Goal: Transaction & Acquisition: Purchase product/service

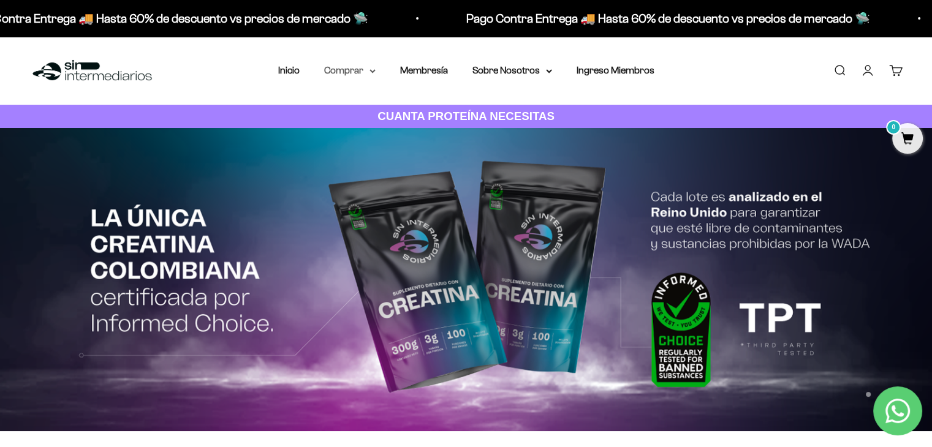
click at [354, 67] on summary "Comprar" at bounding box center [349, 71] width 51 height 16
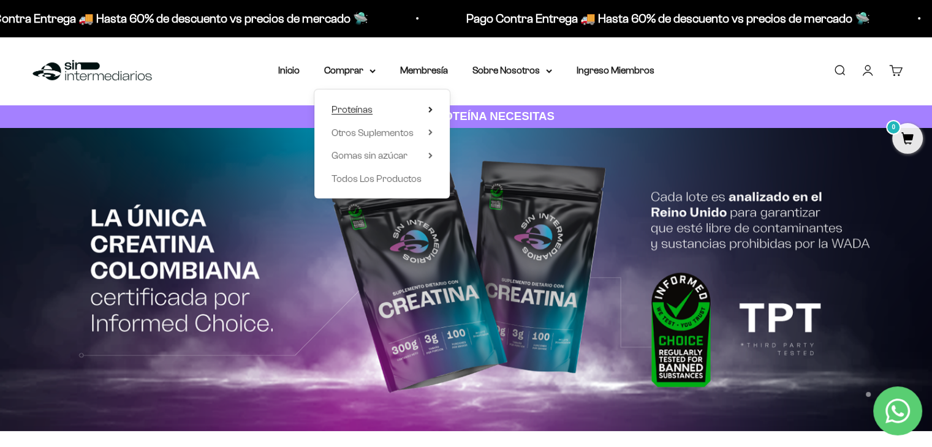
click at [367, 107] on span "Proteínas" at bounding box center [352, 109] width 41 height 10
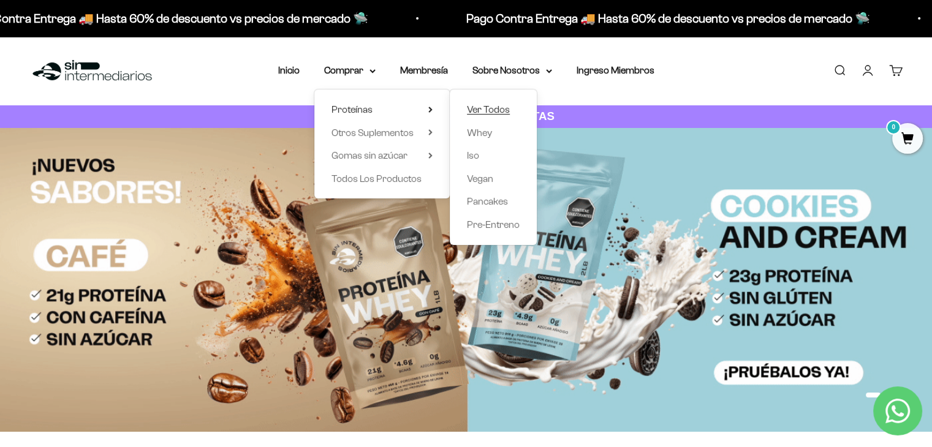
click at [473, 109] on span "Ver Todos" at bounding box center [488, 109] width 43 height 10
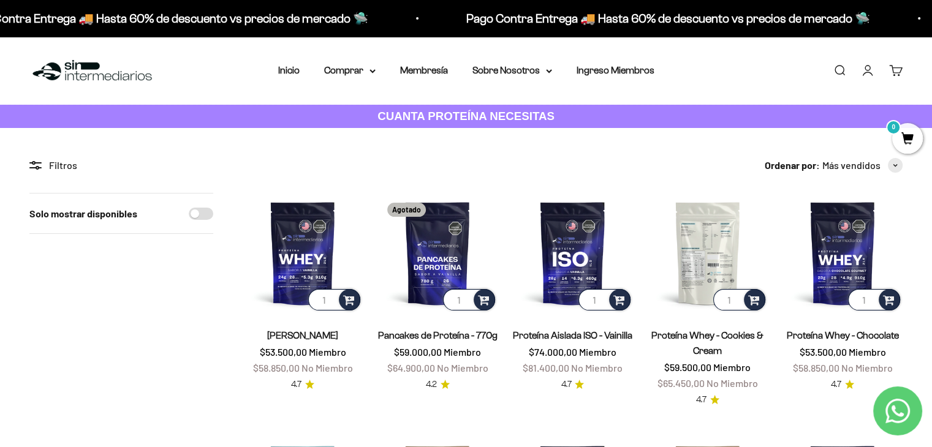
click at [704, 236] on img at bounding box center [708, 253] width 120 height 120
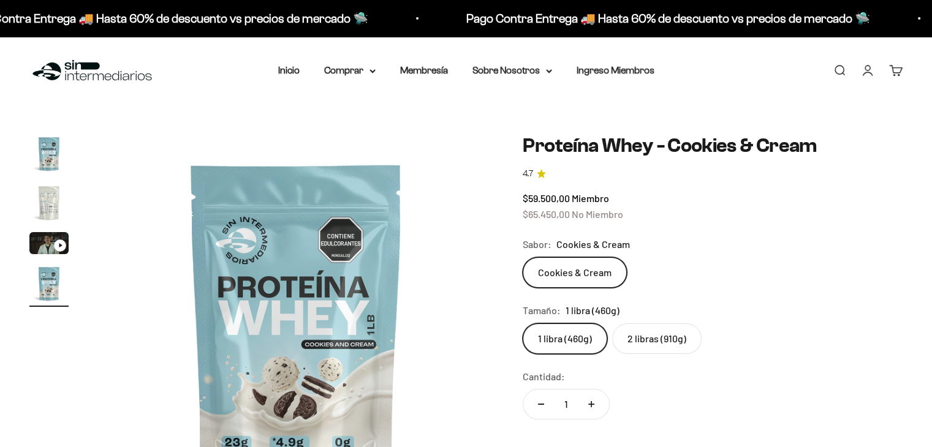
scroll to position [0, 1230]
click at [667, 335] on label "2 libras (910g)" at bounding box center [656, 339] width 89 height 31
click at [523, 324] on input "2 libras (910g)" at bounding box center [522, 323] width 1 height 1
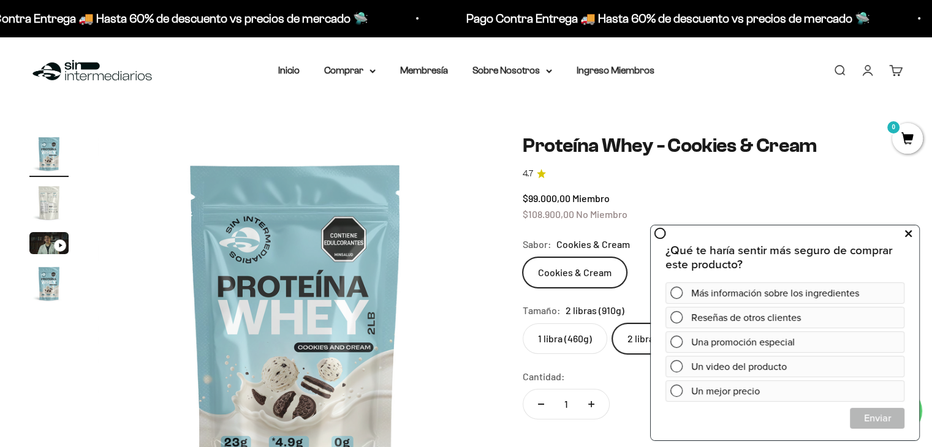
click at [906, 236] on icon at bounding box center [908, 234] width 7 height 16
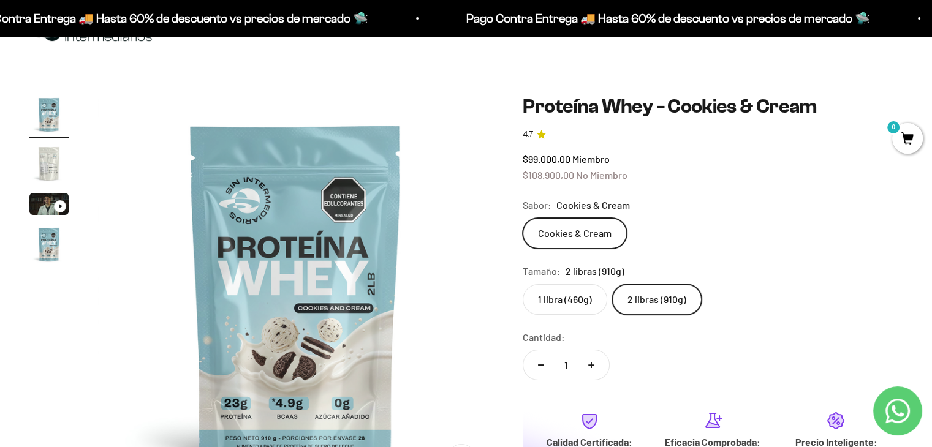
scroll to position [61, 0]
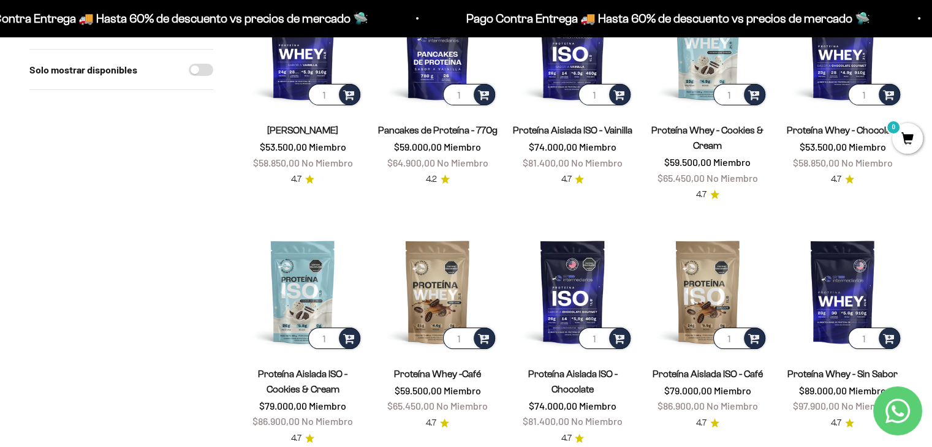
scroll to position [184, 0]
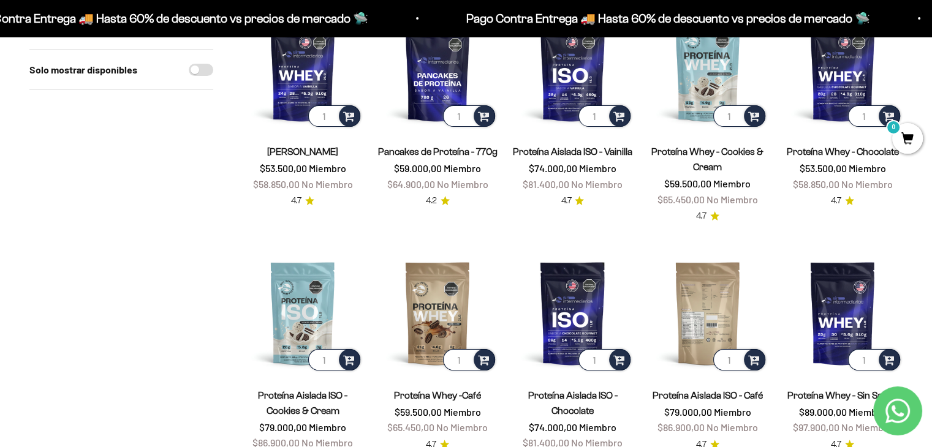
click at [719, 277] on img at bounding box center [708, 313] width 120 height 120
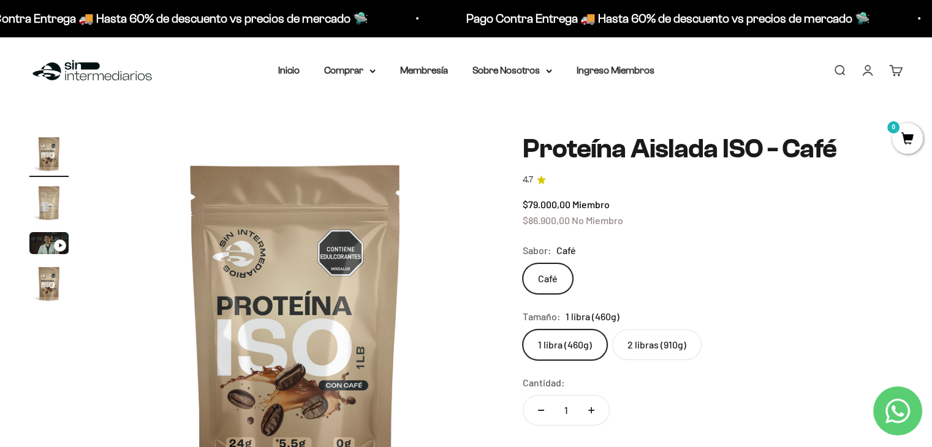
click at [652, 345] on label "2 libras (910g)" at bounding box center [656, 345] width 89 height 31
click at [523, 330] on input "2 libras (910g)" at bounding box center [522, 329] width 1 height 1
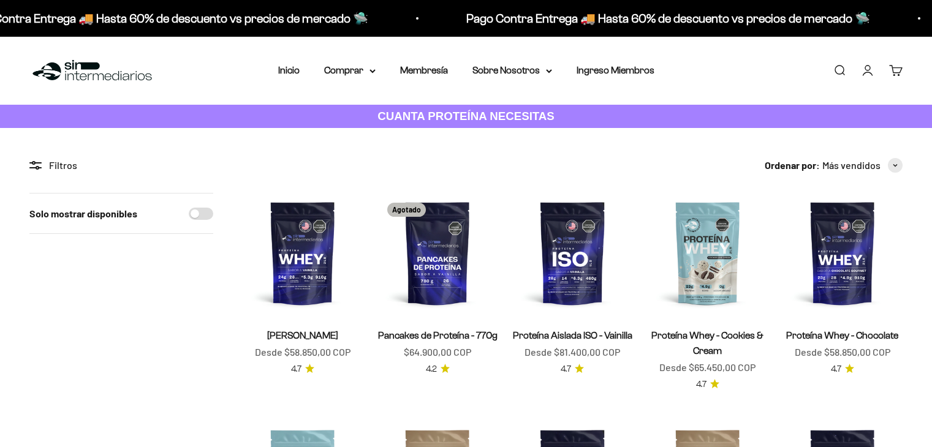
scroll to position [184, 0]
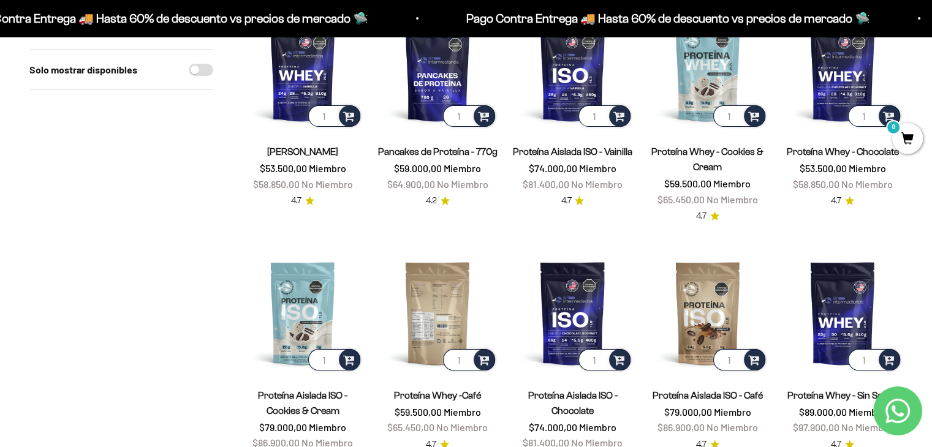
click at [454, 306] on img at bounding box center [438, 313] width 120 height 120
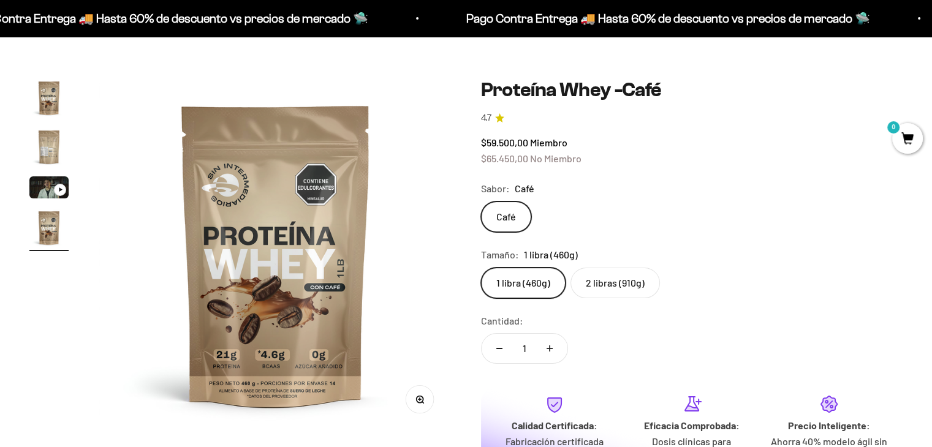
scroll to position [61, 0]
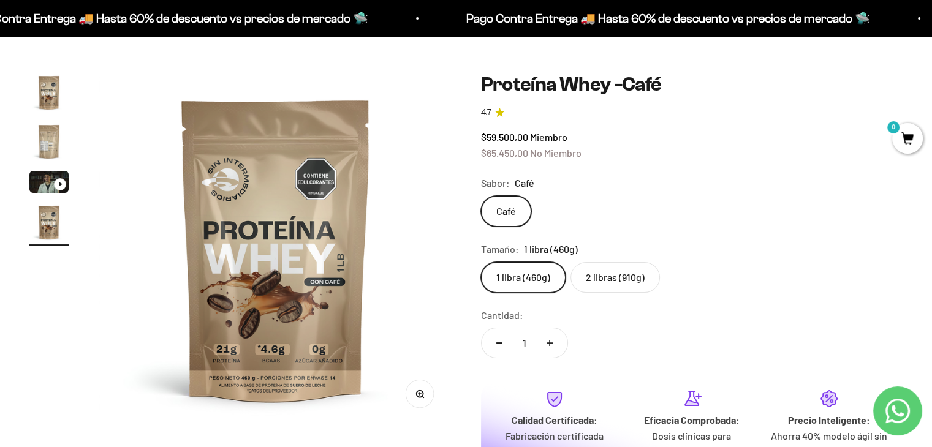
click at [631, 280] on label "2 libras (910g)" at bounding box center [615, 277] width 89 height 31
click at [481, 262] on input "2 libras (910g)" at bounding box center [481, 262] width 1 height 1
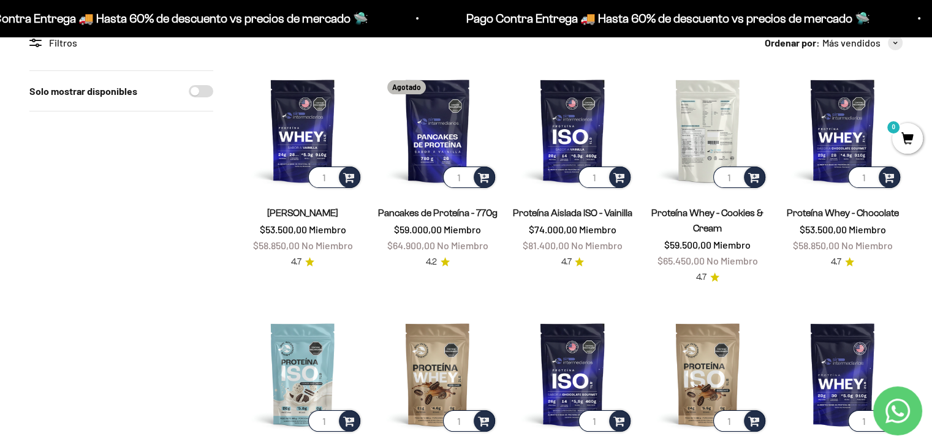
scroll to position [61, 0]
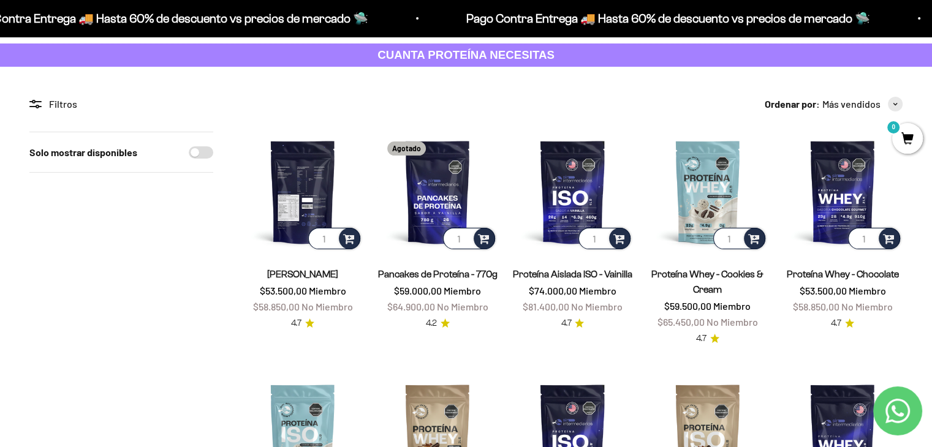
click at [321, 175] on img at bounding box center [303, 192] width 120 height 120
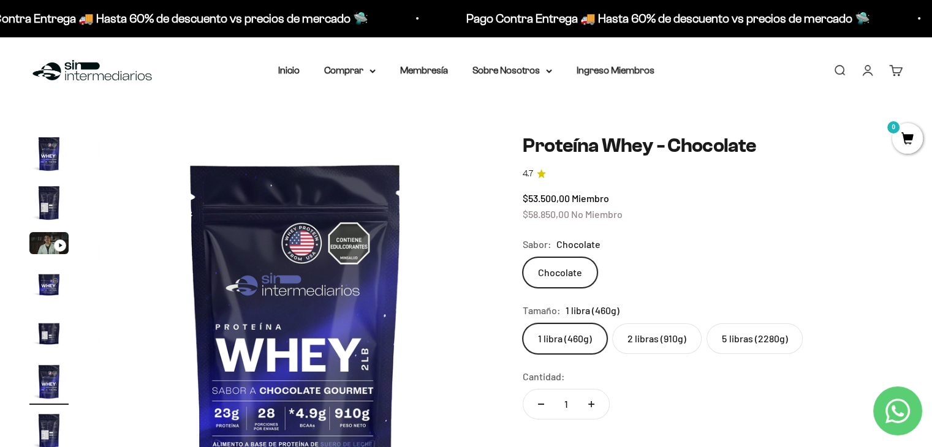
scroll to position [0, 2051]
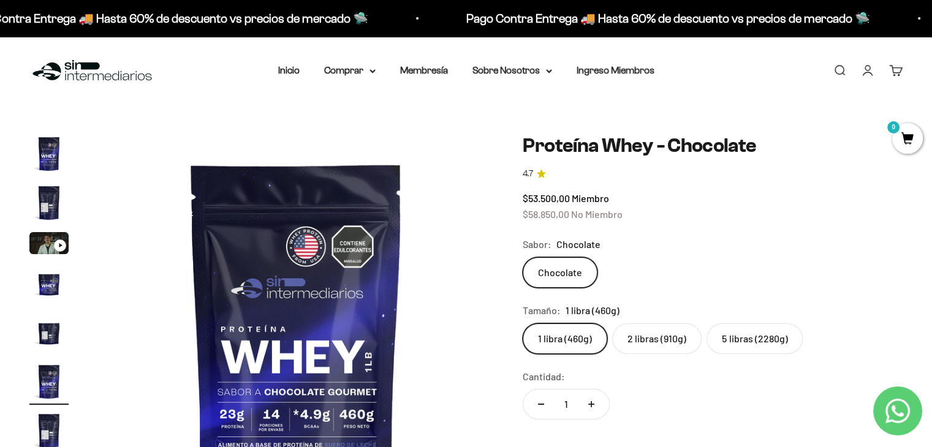
click at [652, 343] on label "2 libras (910g)" at bounding box center [656, 339] width 89 height 31
click at [523, 324] on input "2 libras (910g)" at bounding box center [522, 323] width 1 height 1
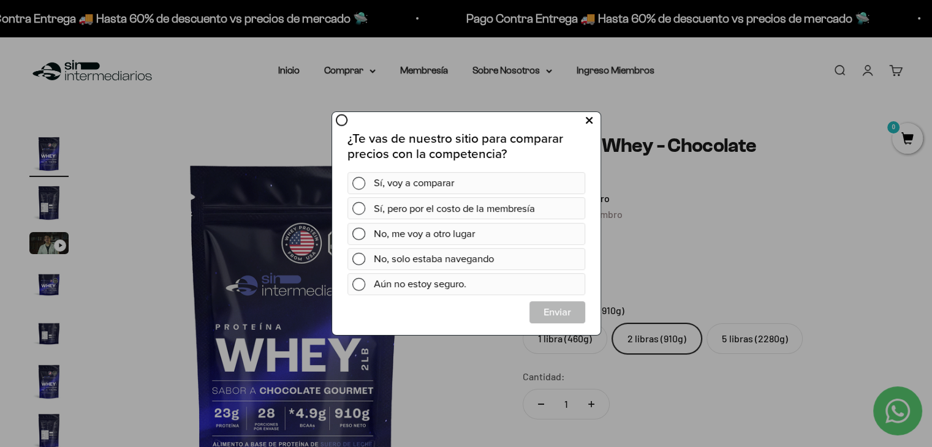
click at [593, 123] on button at bounding box center [588, 120] width 23 height 20
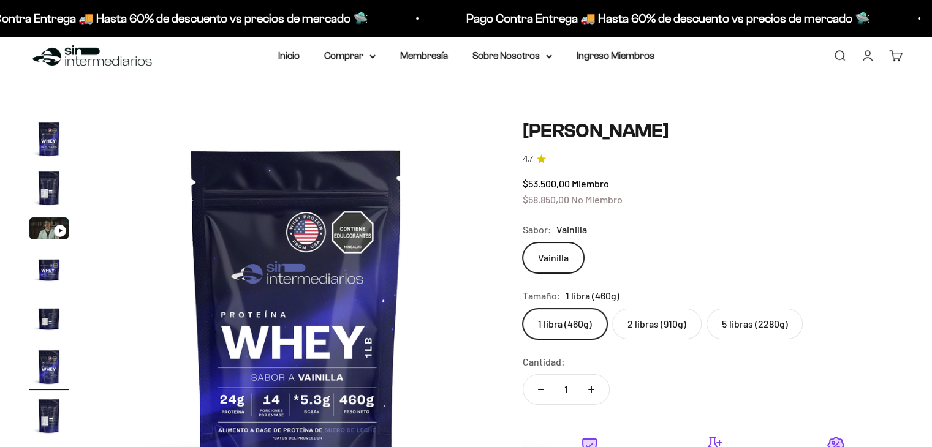
scroll to position [61, 0]
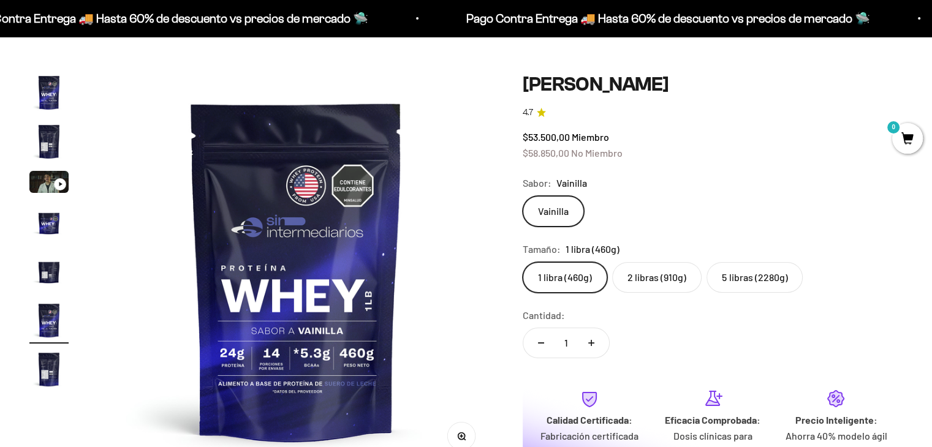
click at [673, 275] on label "2 libras (910g)" at bounding box center [656, 277] width 89 height 31
click at [523, 262] on input "2 libras (910g)" at bounding box center [522, 262] width 1 height 1
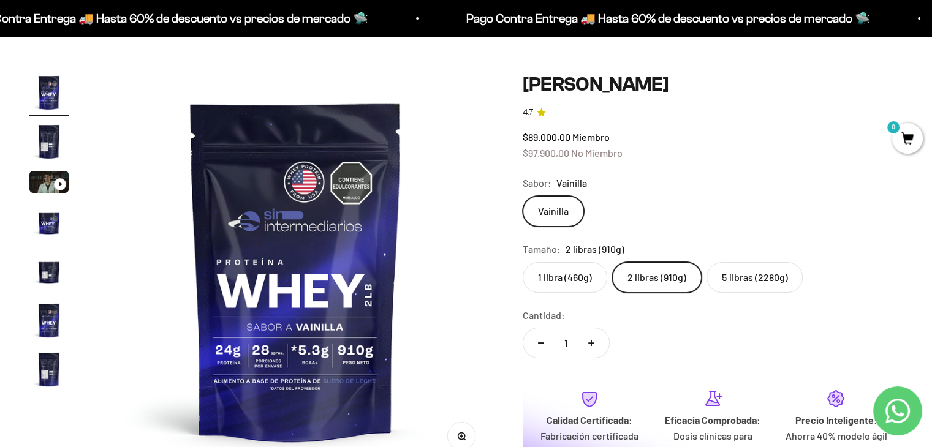
click at [758, 270] on label "5 libras (2280g)" at bounding box center [755, 277] width 96 height 31
click at [523, 262] on input "5 libras (2280g)" at bounding box center [522, 262] width 1 height 1
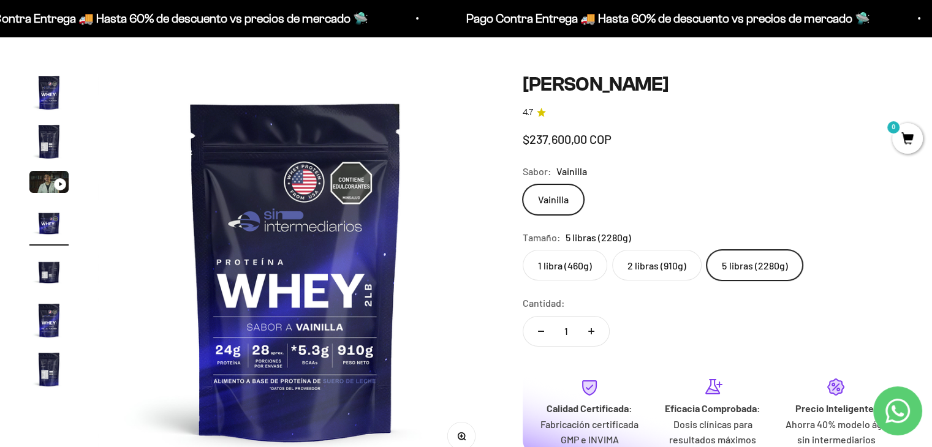
scroll to position [0, 1231]
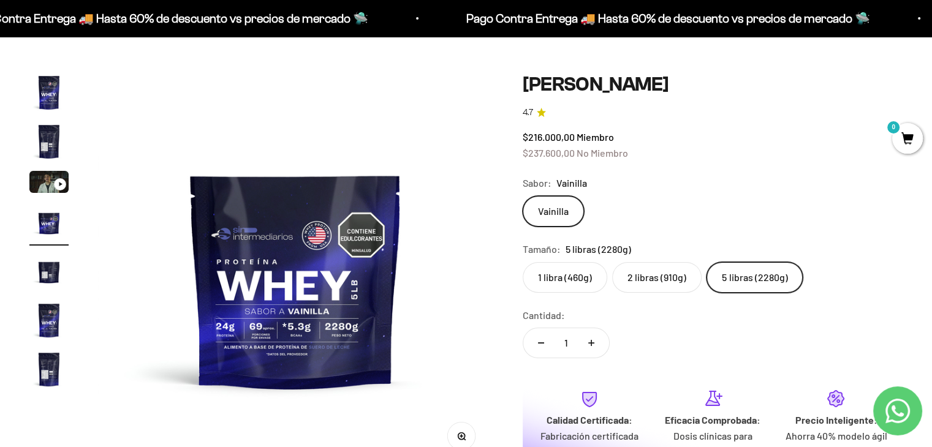
click at [649, 280] on label "2 libras (910g)" at bounding box center [656, 277] width 89 height 31
click at [523, 262] on input "2 libras (910g)" at bounding box center [522, 262] width 1 height 1
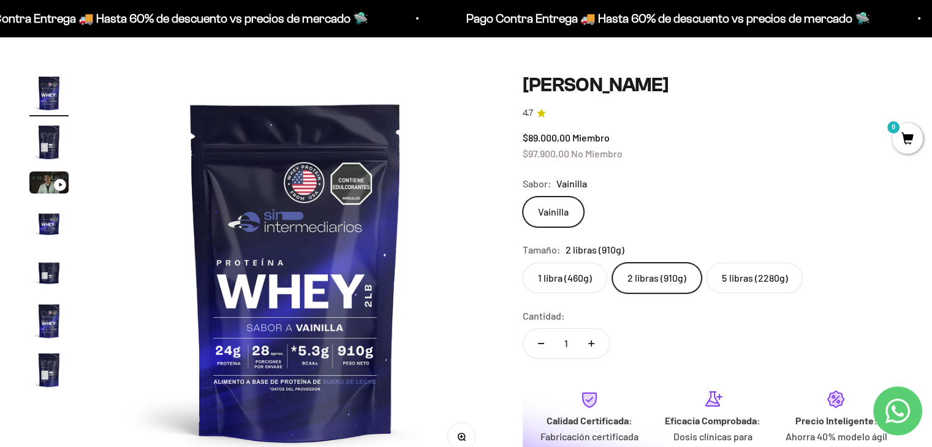
scroll to position [61, 0]
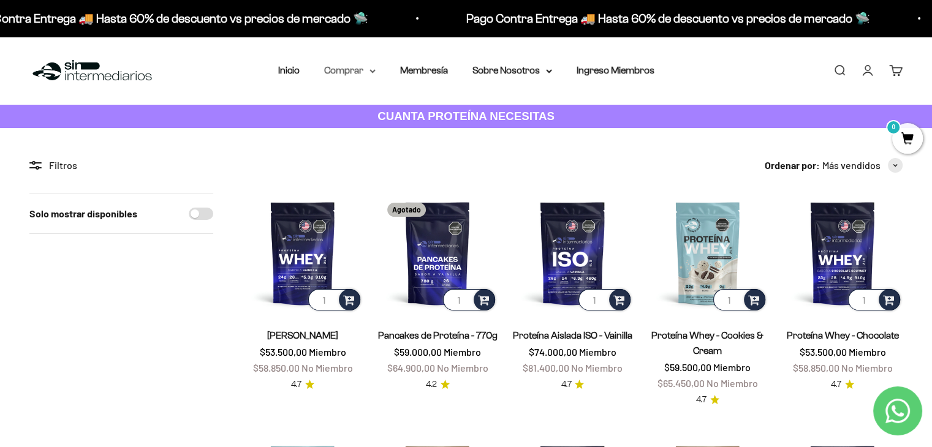
click at [362, 72] on summary "Comprar" at bounding box center [349, 71] width 51 height 16
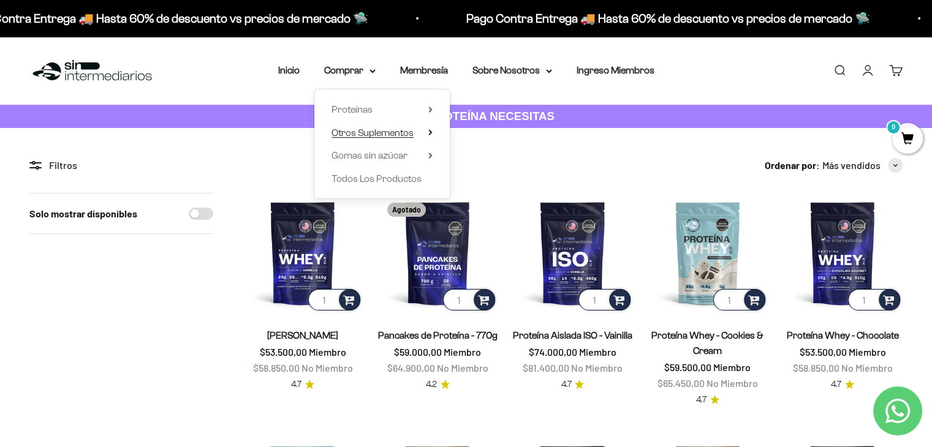
click at [408, 132] on span "Otros Suplementos" at bounding box center [373, 133] width 82 height 10
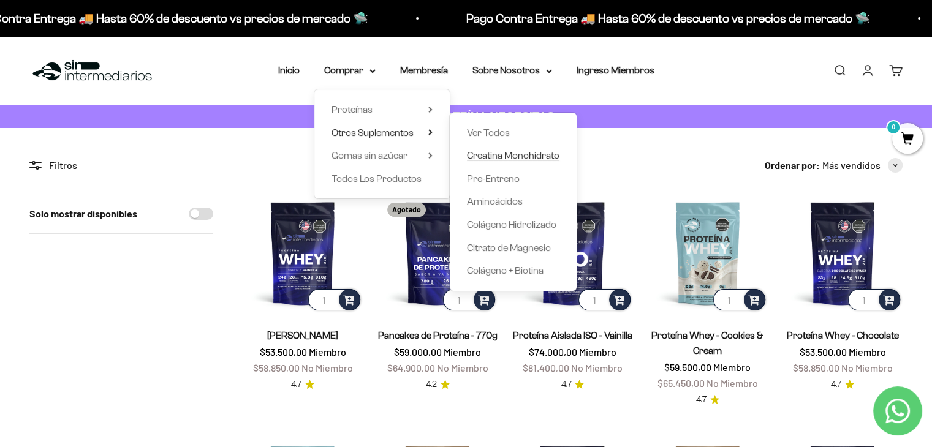
click at [505, 159] on span "Creatina Monohidrato" at bounding box center [513, 155] width 93 height 10
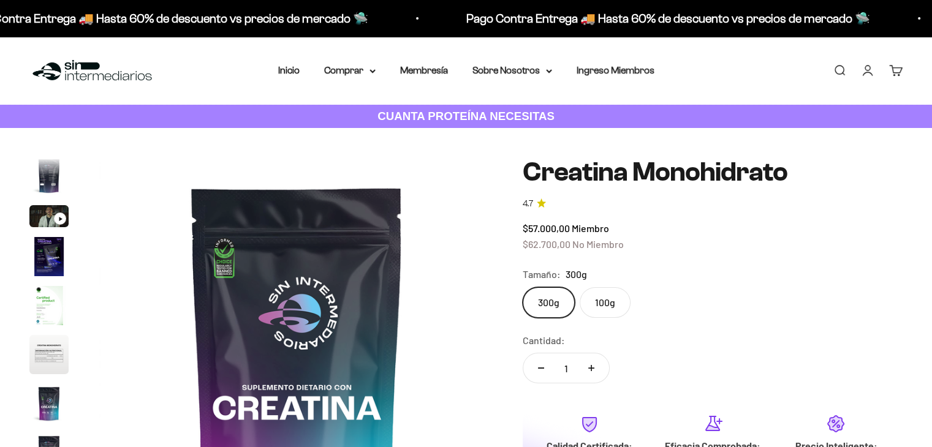
scroll to position [0, 3281]
click at [617, 305] on label "100g" at bounding box center [605, 302] width 51 height 31
click at [523, 287] on input "100g" at bounding box center [522, 287] width 1 height 1
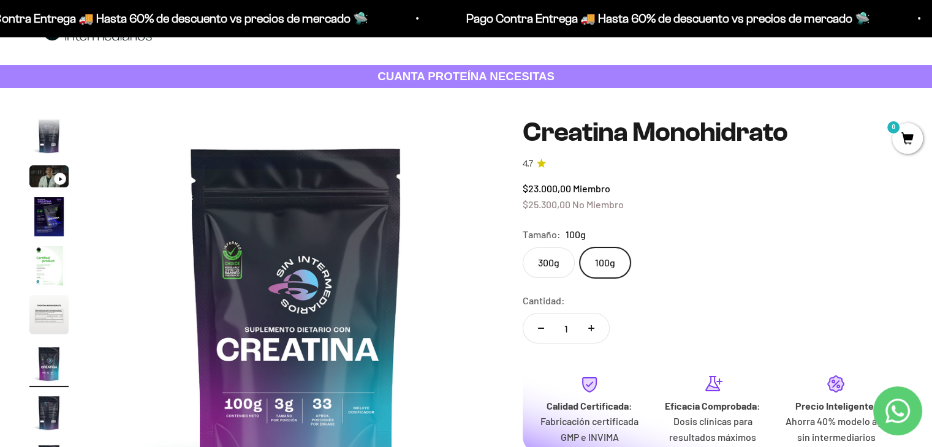
scroll to position [61, 0]
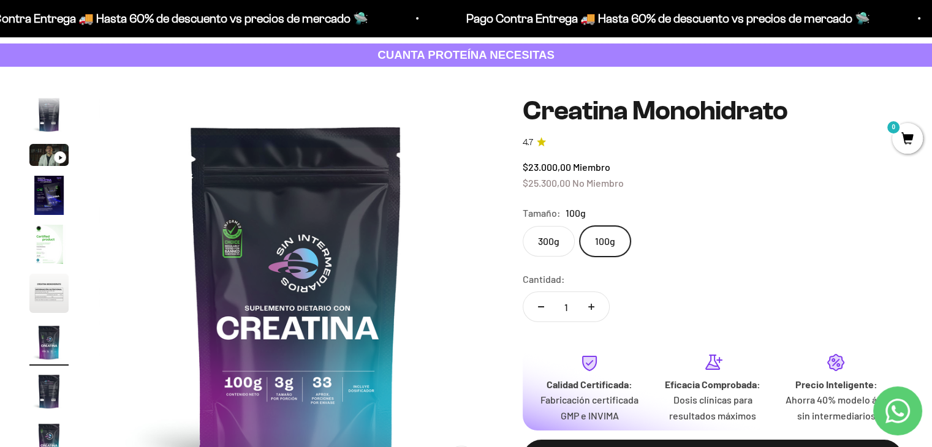
click at [554, 243] on label "300g" at bounding box center [549, 241] width 52 height 31
click at [523, 226] on input "300g" at bounding box center [522, 226] width 1 height 1
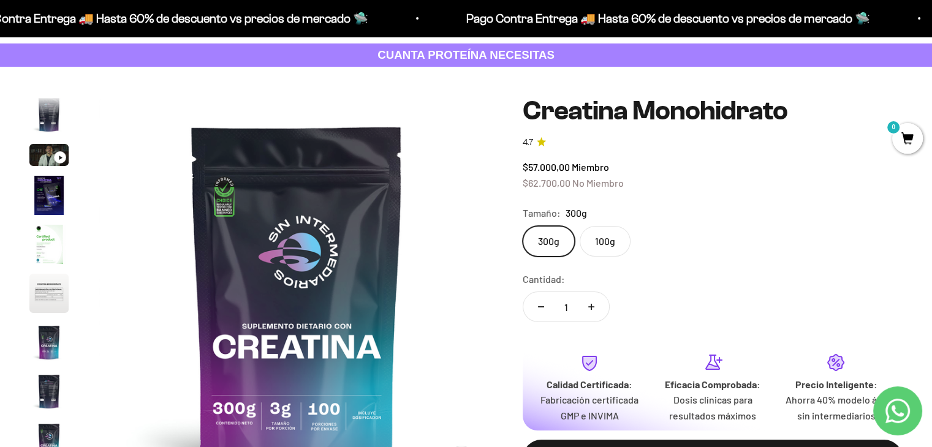
click at [613, 245] on label "100g" at bounding box center [605, 241] width 51 height 31
click at [523, 226] on input "100g" at bounding box center [522, 226] width 1 height 1
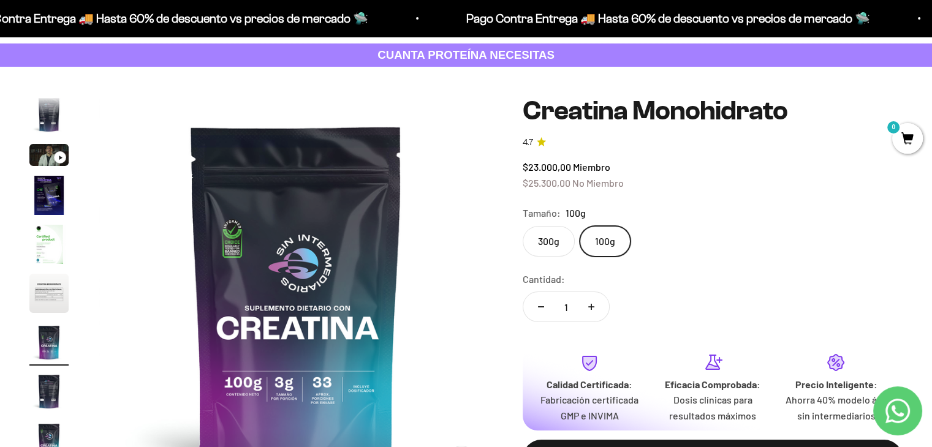
click at [541, 244] on label "300g" at bounding box center [549, 241] width 52 height 31
click at [523, 226] on input "300g" at bounding box center [522, 226] width 1 height 1
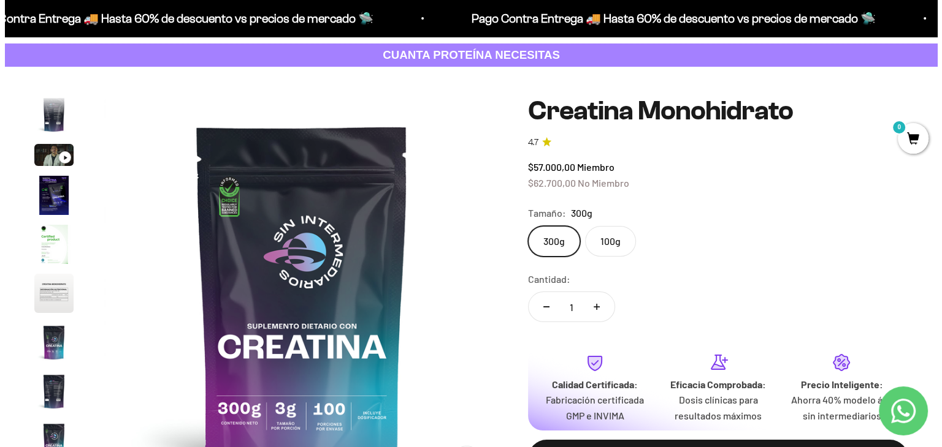
scroll to position [123, 0]
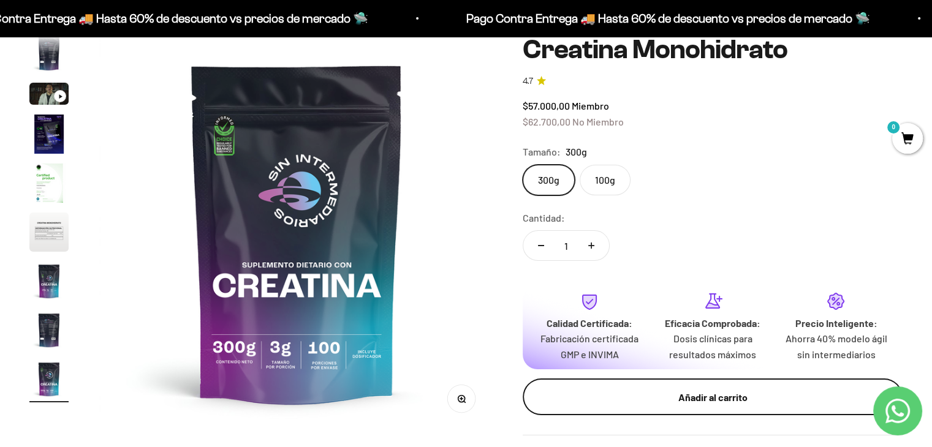
click at [684, 408] on button "Añadir al carrito" at bounding box center [713, 397] width 380 height 37
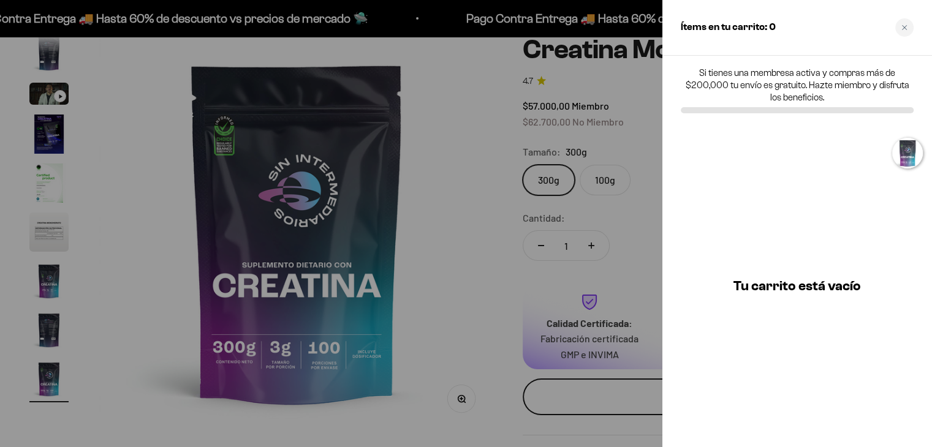
scroll to position [0, 3322]
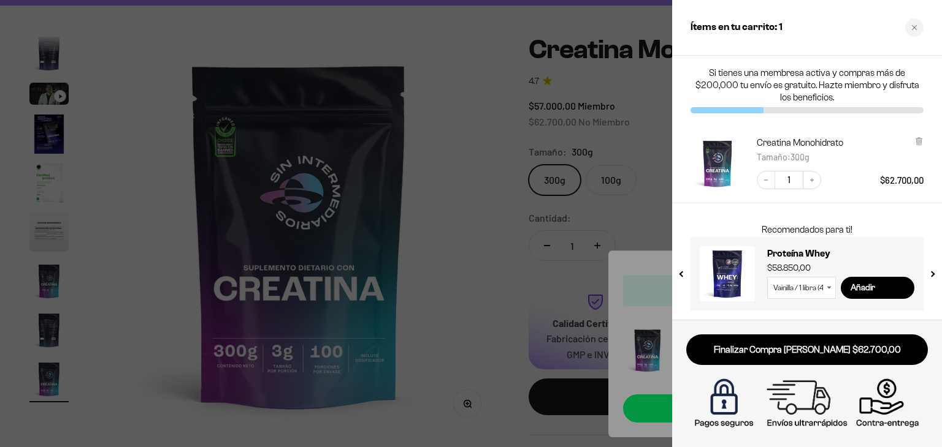
click at [554, 113] on div at bounding box center [471, 223] width 942 height 447
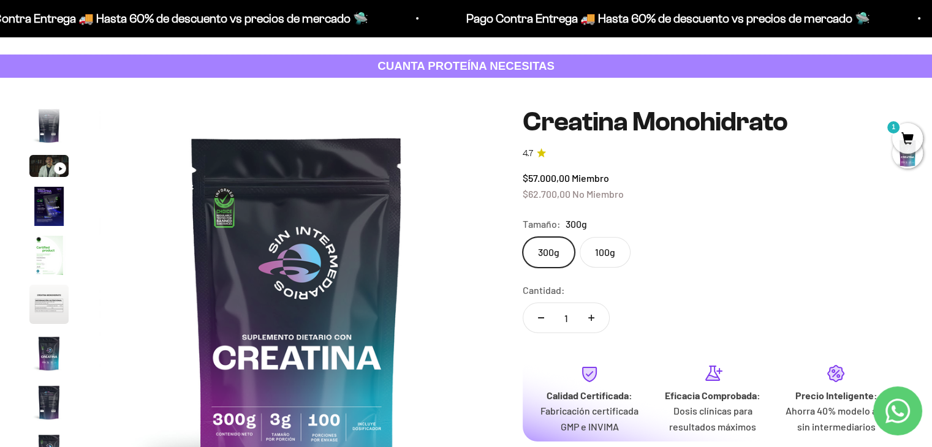
scroll to position [0, 0]
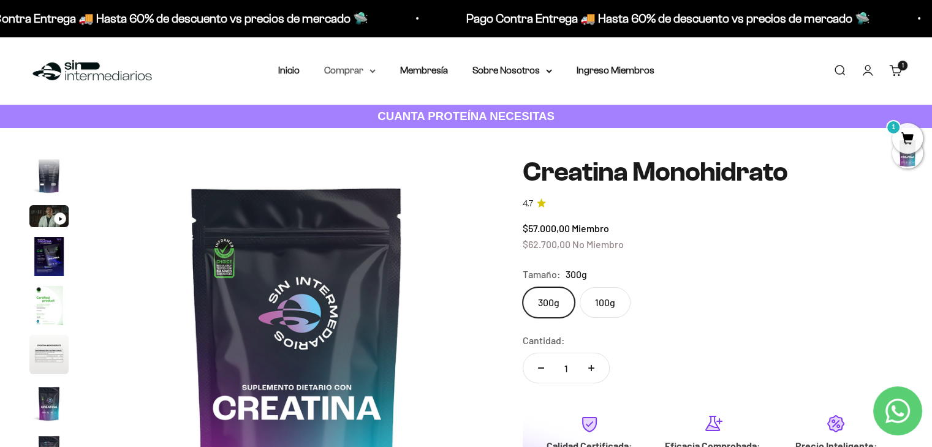
click at [364, 67] on summary "Comprar" at bounding box center [349, 71] width 51 height 16
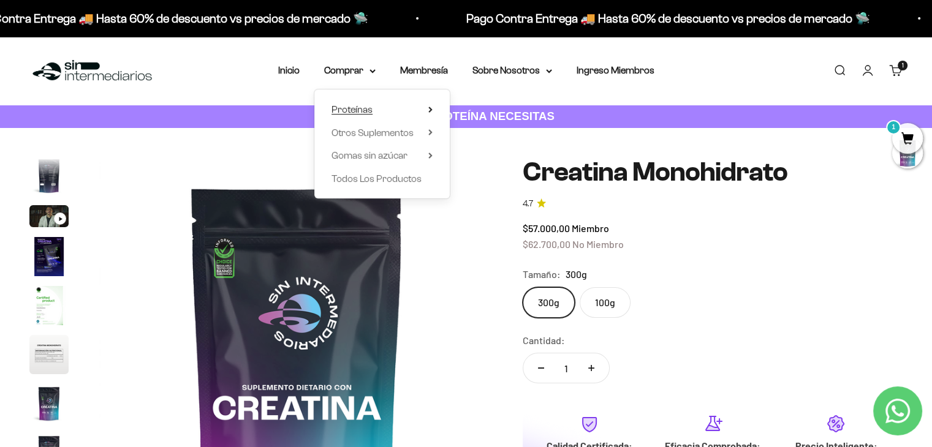
click at [389, 111] on summary "Proteínas" at bounding box center [382, 110] width 101 height 16
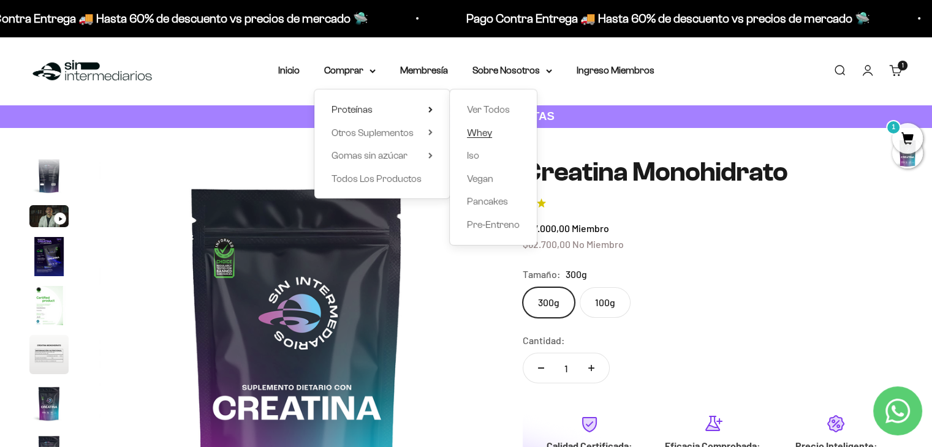
click at [488, 133] on span "Whey" at bounding box center [479, 133] width 25 height 10
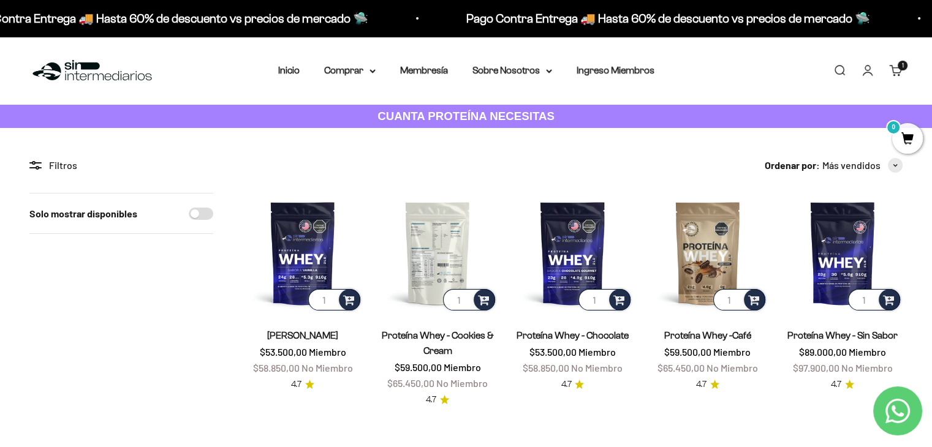
click at [441, 281] on img at bounding box center [438, 253] width 120 height 120
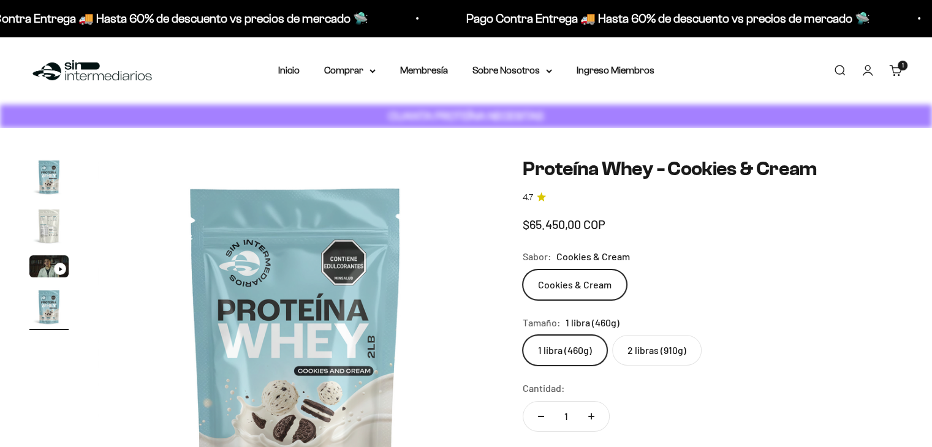
scroll to position [0, 1230]
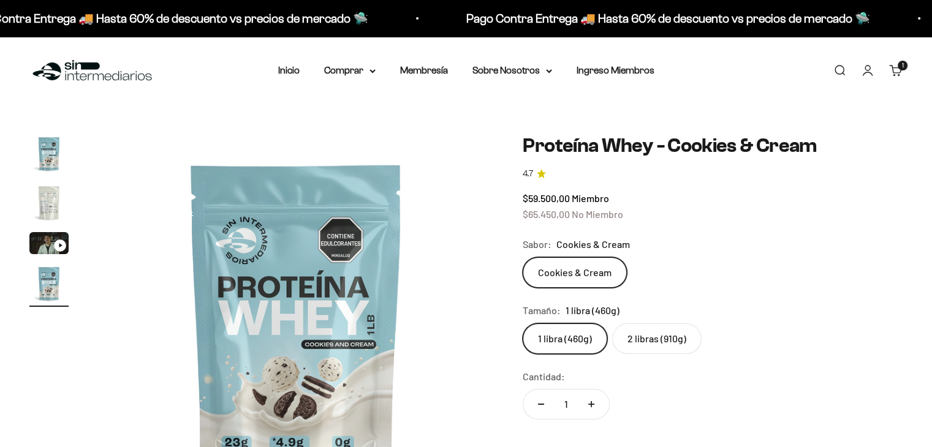
click at [648, 341] on label "2 libras (910g)" at bounding box center [656, 339] width 89 height 31
click at [523, 324] on input "2 libras (910g)" at bounding box center [522, 323] width 1 height 1
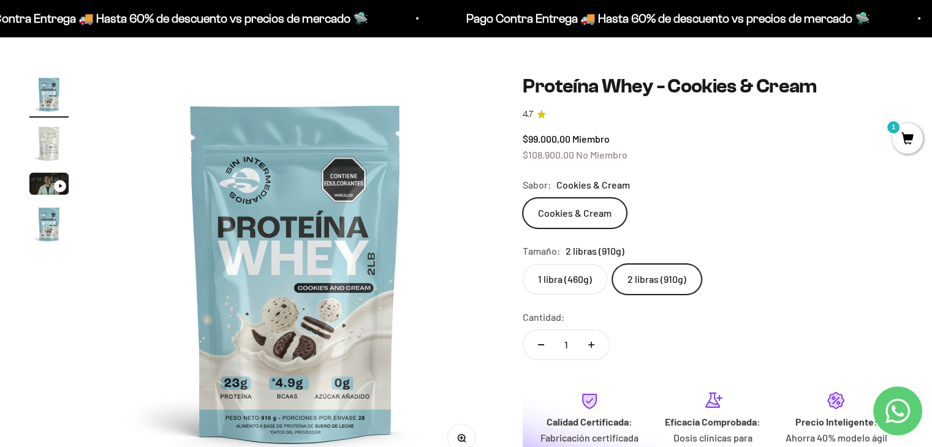
scroll to position [61, 0]
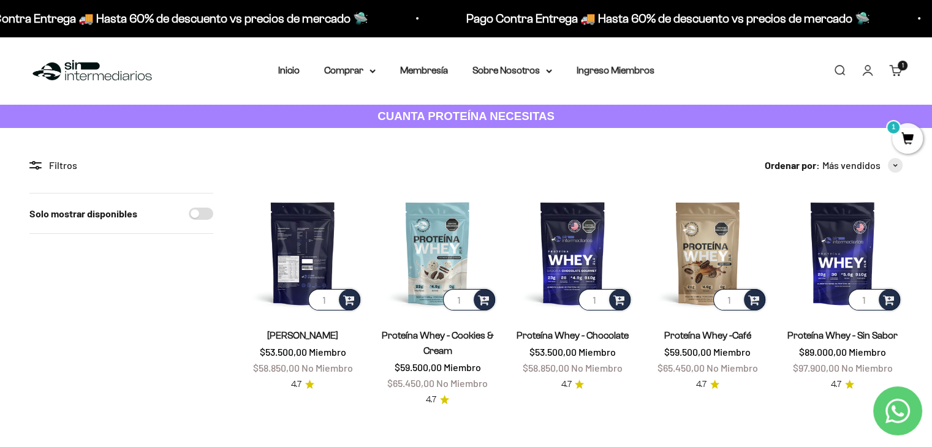
click at [313, 238] on img at bounding box center [303, 253] width 120 height 120
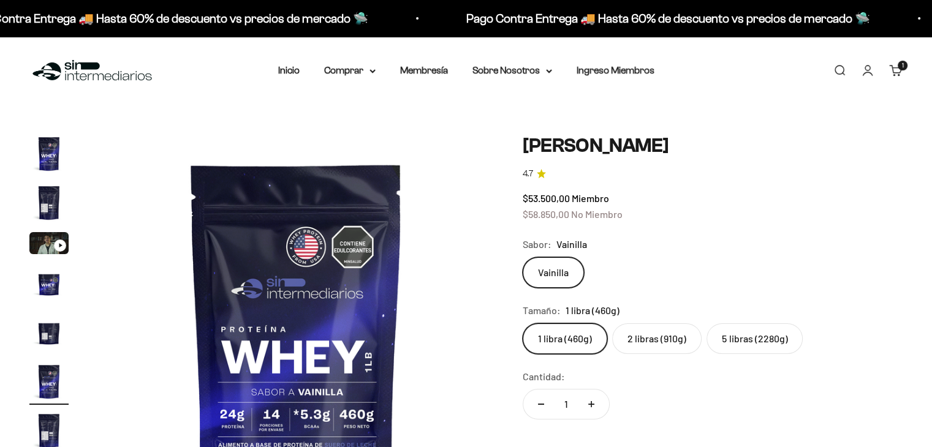
scroll to position [0, 2051]
click at [662, 341] on label "2 libras (910g)" at bounding box center [656, 339] width 89 height 31
click at [523, 324] on input "2 libras (910g)" at bounding box center [522, 323] width 1 height 1
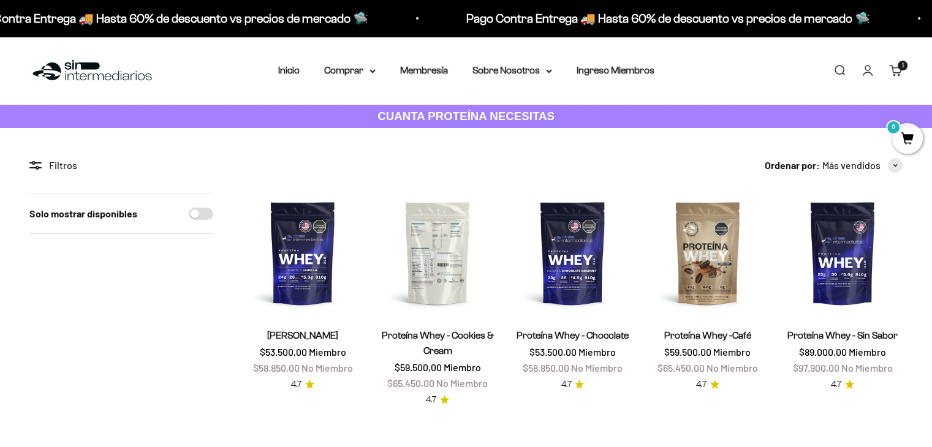
click at [457, 256] on img at bounding box center [438, 253] width 120 height 120
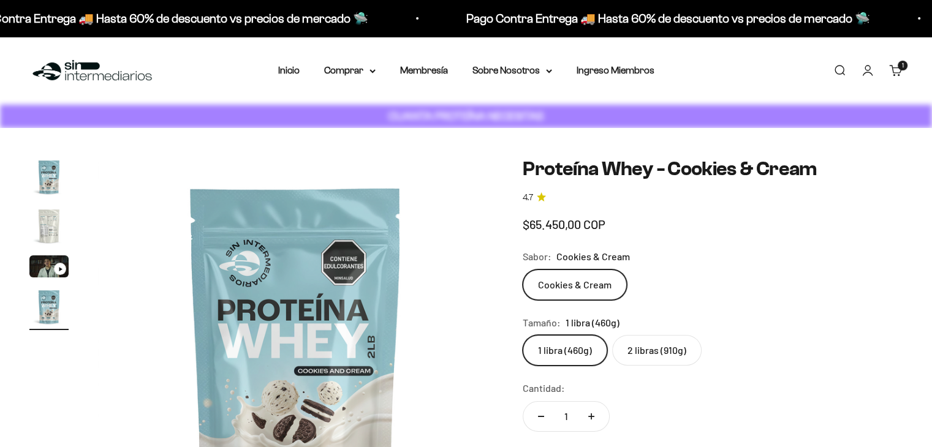
scroll to position [0, 1230]
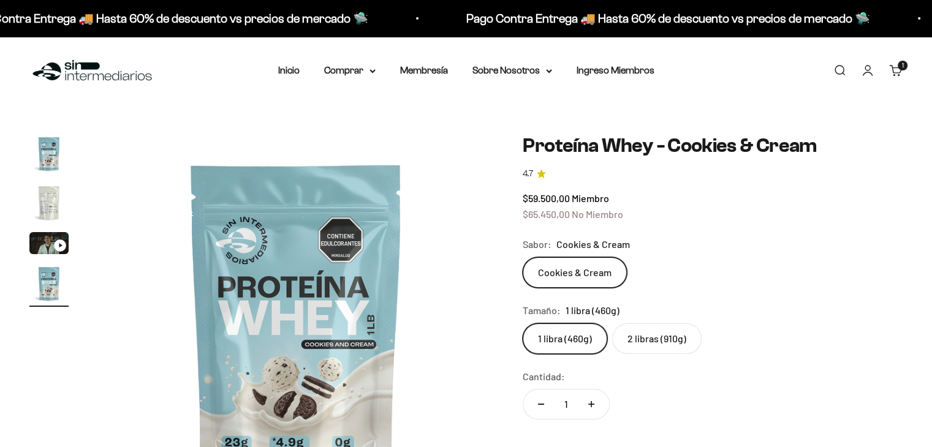
click at [679, 349] on label "2 libras (910g)" at bounding box center [656, 339] width 89 height 31
click at [523, 324] on input "2 libras (910g)" at bounding box center [522, 323] width 1 height 1
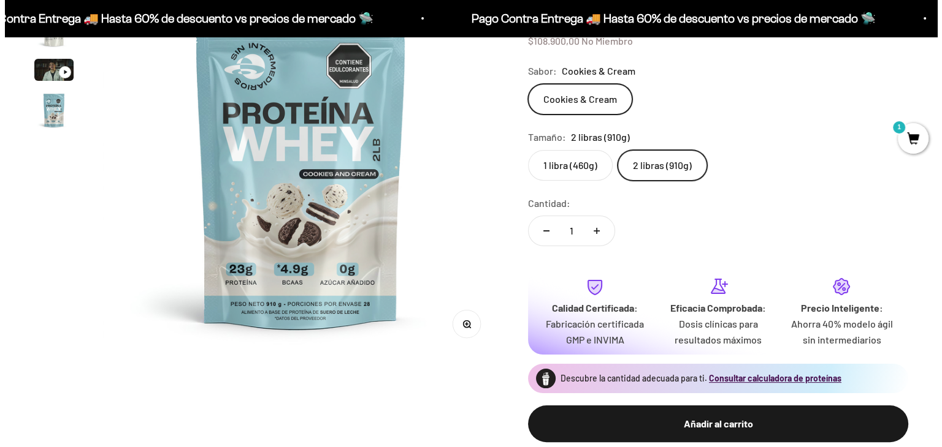
scroll to position [184, 0]
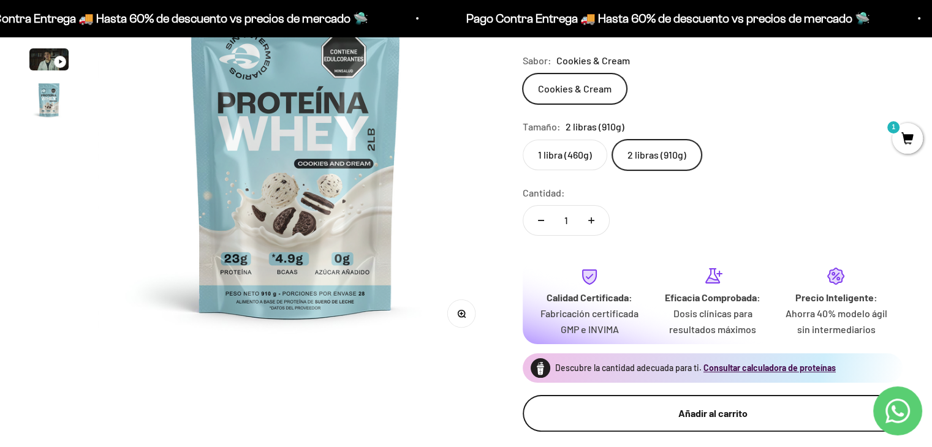
click at [711, 409] on div "Añadir al carrito" at bounding box center [712, 414] width 331 height 16
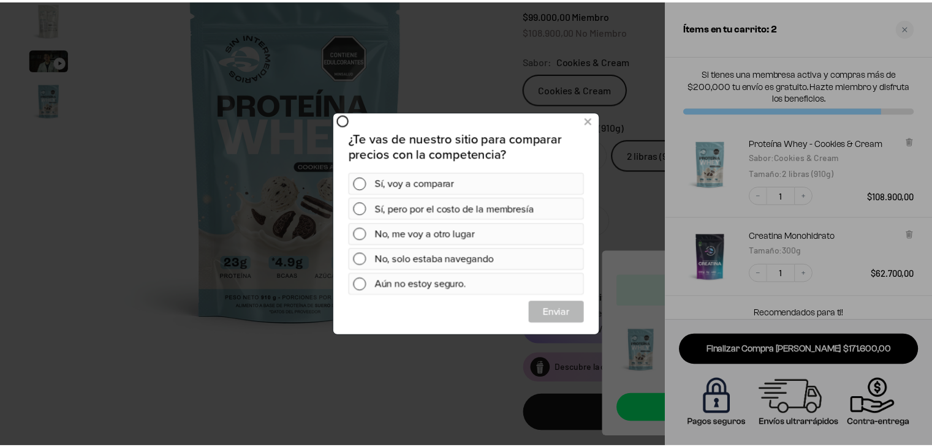
scroll to position [0, 0]
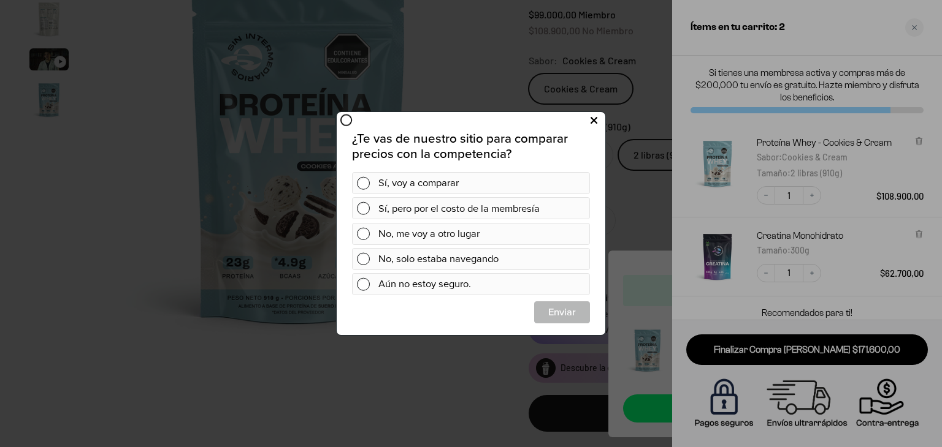
click at [596, 118] on icon at bounding box center [593, 120] width 7 height 17
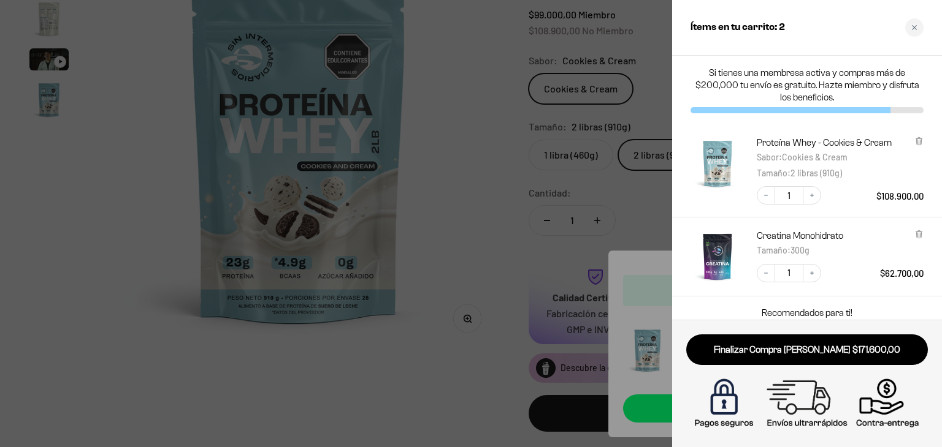
click at [503, 137] on div at bounding box center [471, 223] width 942 height 447
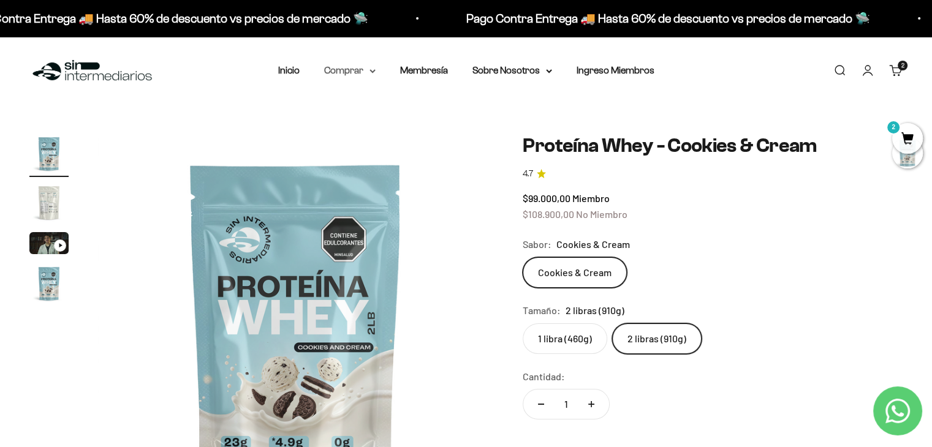
click at [337, 72] on summary "Comprar" at bounding box center [349, 71] width 51 height 16
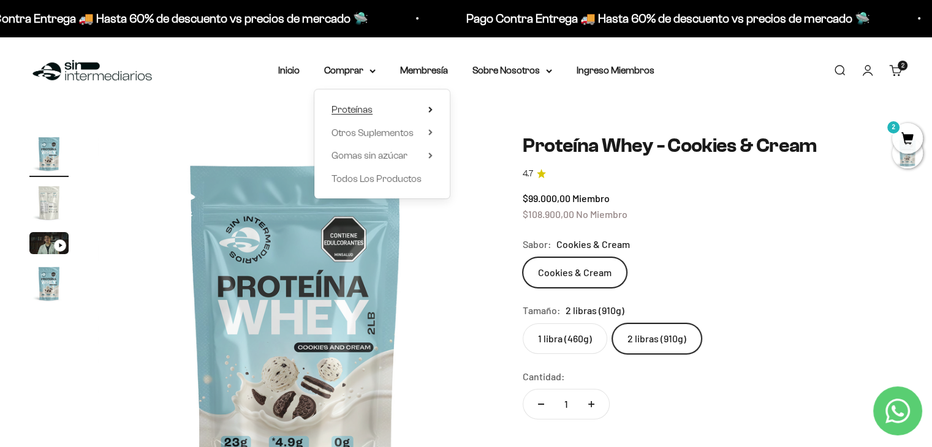
click at [424, 105] on summary "Proteínas" at bounding box center [382, 110] width 101 height 16
click at [493, 127] on link "Whey" at bounding box center [493, 133] width 53 height 16
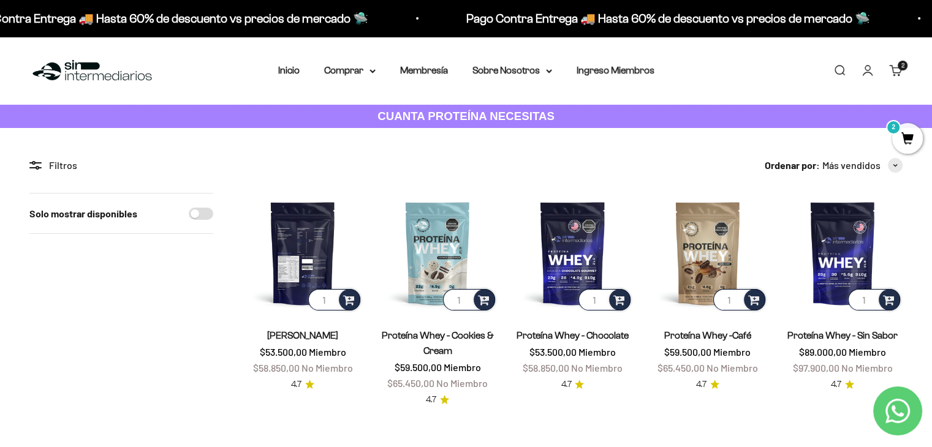
click at [315, 209] on img at bounding box center [303, 253] width 120 height 120
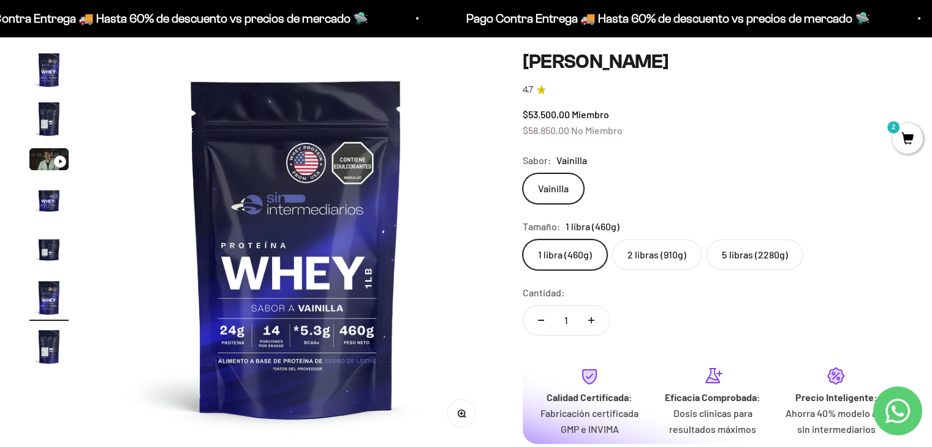
scroll to position [123, 0]
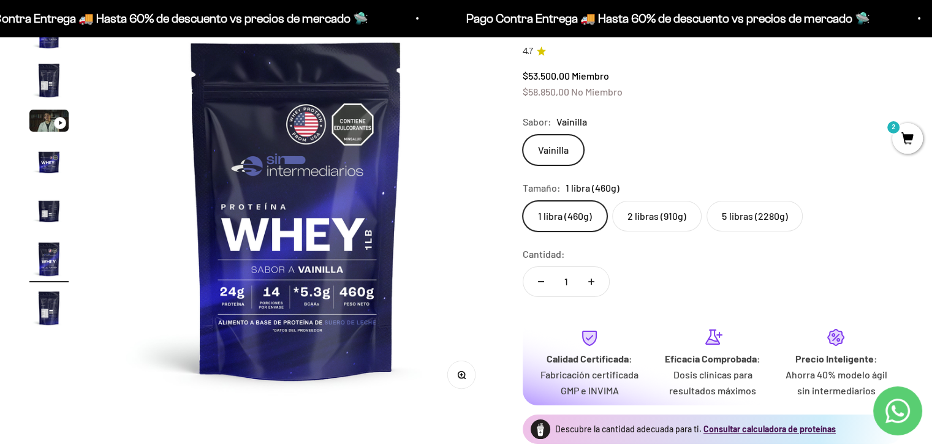
click at [652, 216] on label "2 libras (910g)" at bounding box center [656, 216] width 89 height 31
click at [523, 201] on input "2 libras (910g)" at bounding box center [522, 200] width 1 height 1
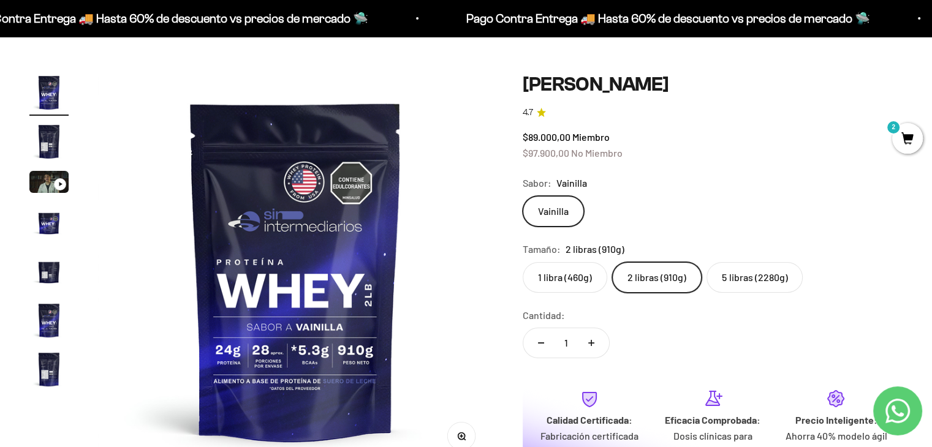
scroll to position [245, 0]
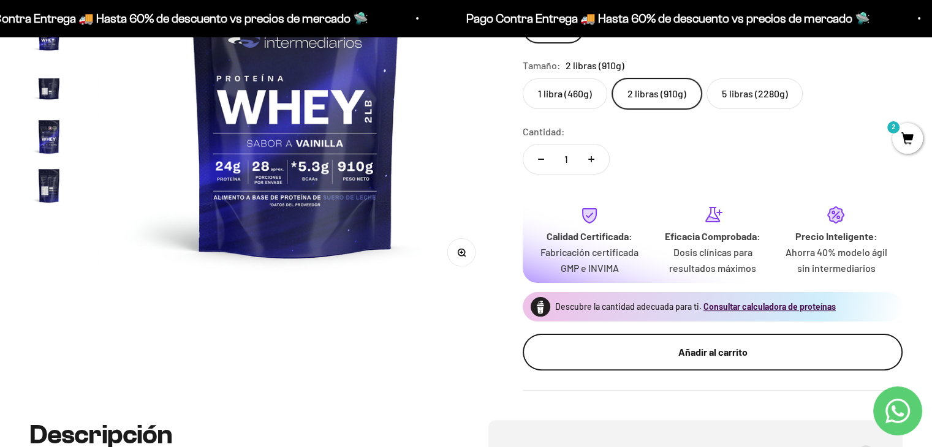
click at [743, 350] on div "Añadir al carrito" at bounding box center [712, 353] width 331 height 16
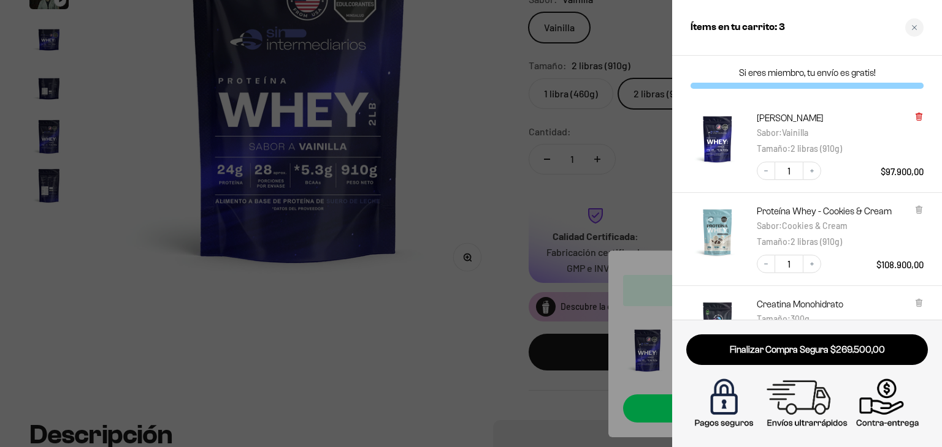
click at [917, 116] on icon at bounding box center [918, 116] width 2 height 6
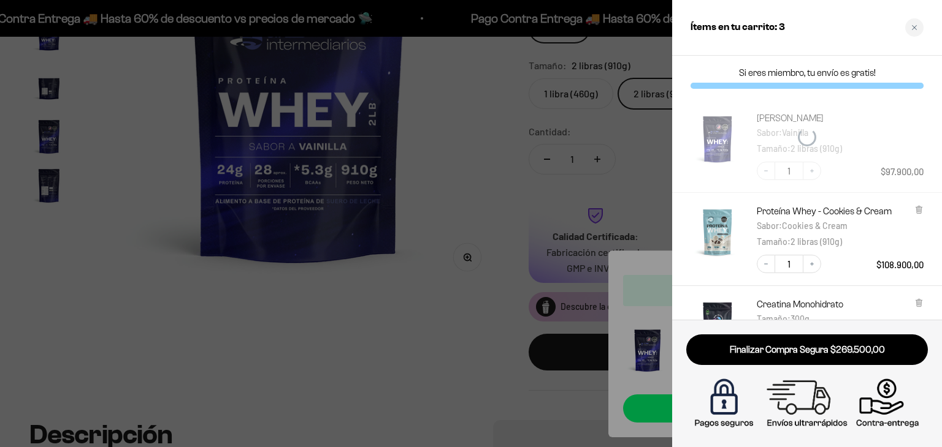
click at [471, 155] on div at bounding box center [471, 223] width 942 height 447
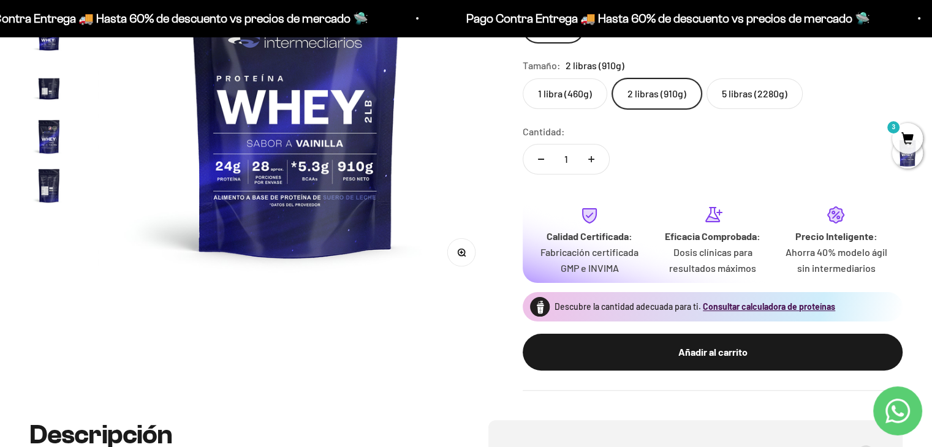
click at [548, 104] on label "1 libra (460g)" at bounding box center [565, 93] width 85 height 31
click at [523, 78] on input "1 libra (460g)" at bounding box center [522, 78] width 1 height 1
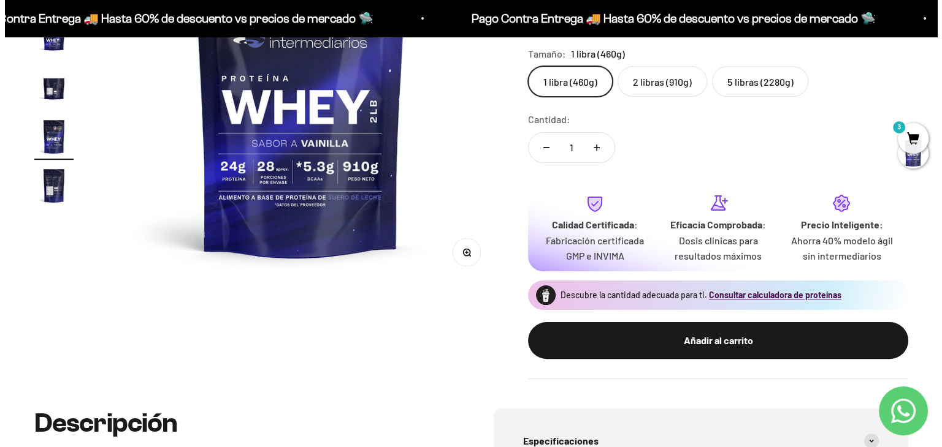
scroll to position [0, 2051]
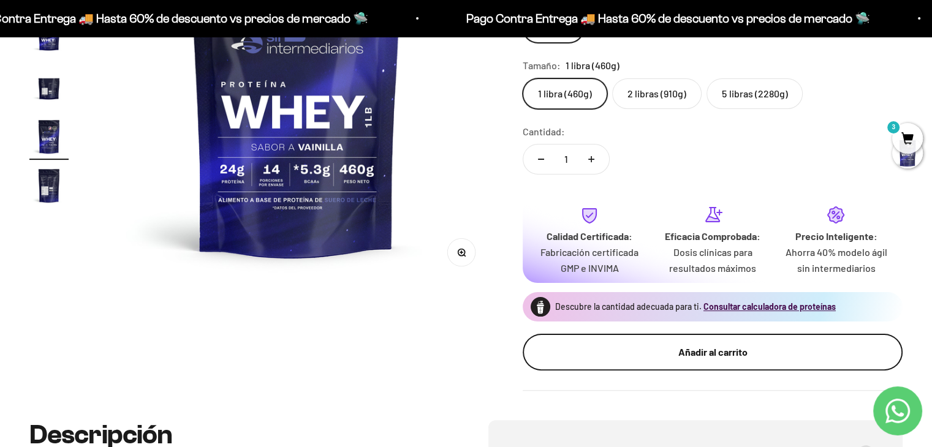
click at [671, 352] on div "Añadir al carrito" at bounding box center [712, 353] width 331 height 16
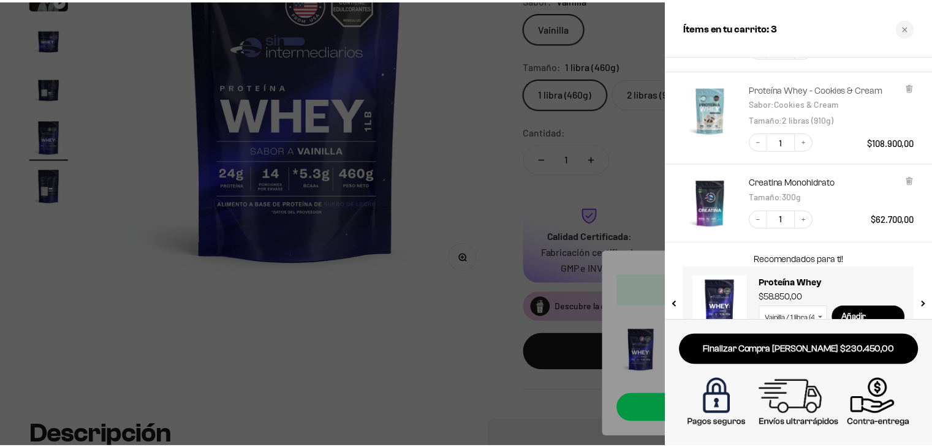
scroll to position [61, 0]
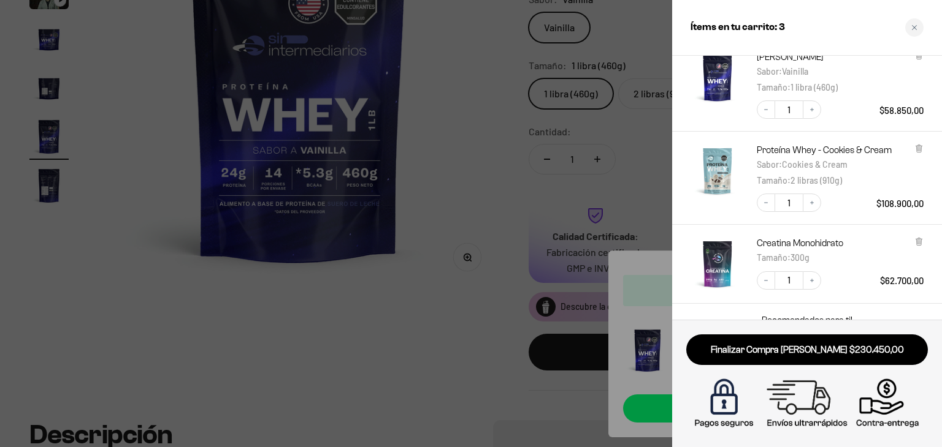
click at [498, 167] on div at bounding box center [471, 223] width 942 height 447
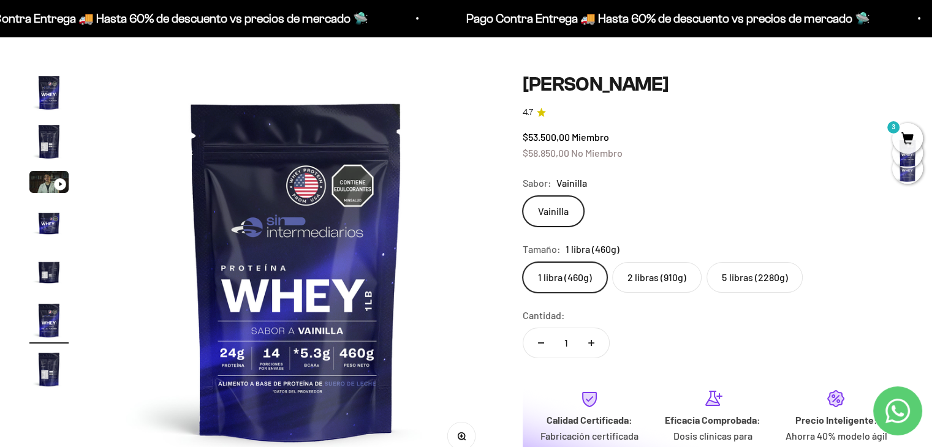
click at [795, 144] on div "$53.500,00 Miembro $58.850,00 No Miembro" at bounding box center [713, 144] width 380 height 31
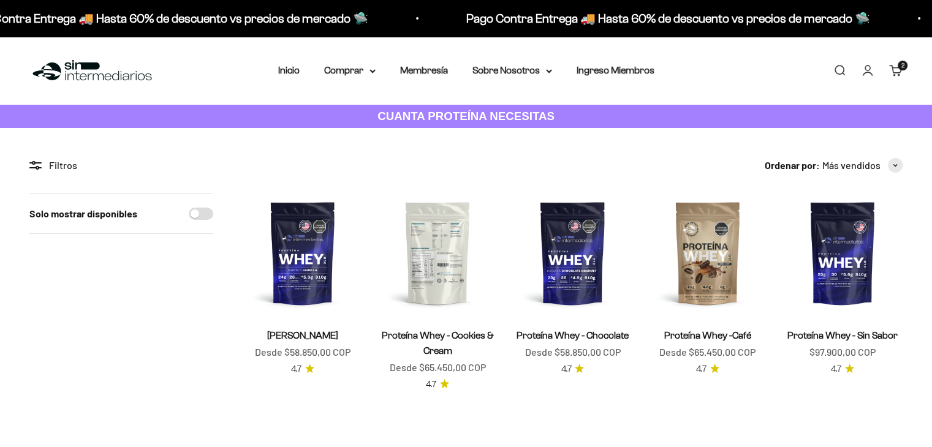
click at [439, 268] on img at bounding box center [438, 253] width 120 height 120
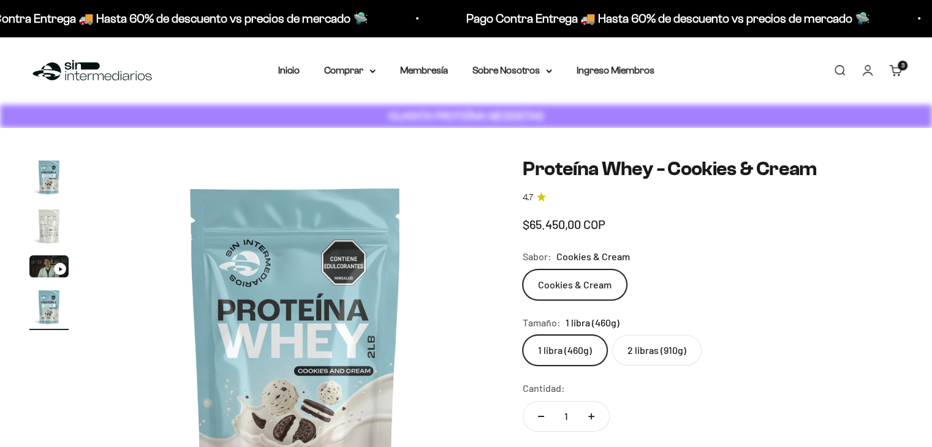
scroll to position [0, 1230]
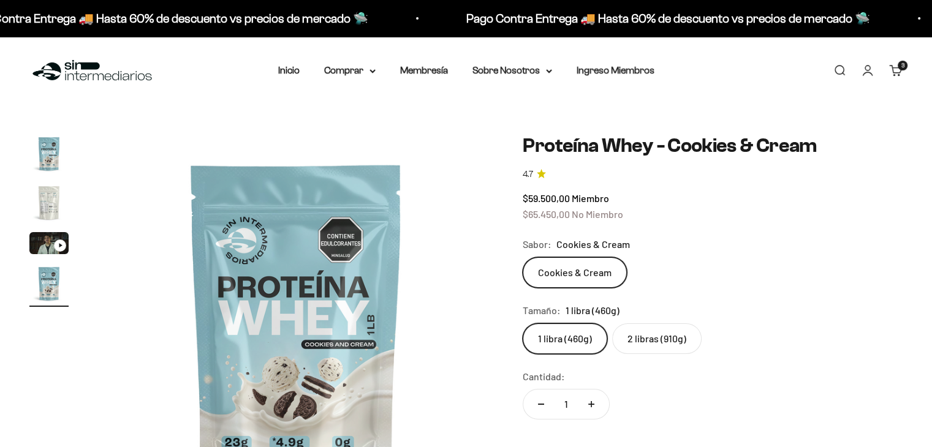
click at [644, 353] on safe-sticky "Proteína Whey - Cookies & Cream 4.7 $59.500,00 Miembro $65.450,00 No Miembro Ca…" at bounding box center [713, 385] width 380 height 503
click at [649, 337] on label "2 libras (910g)" at bounding box center [656, 339] width 89 height 31
click at [523, 324] on input "2 libras (910g)" at bounding box center [522, 323] width 1 height 1
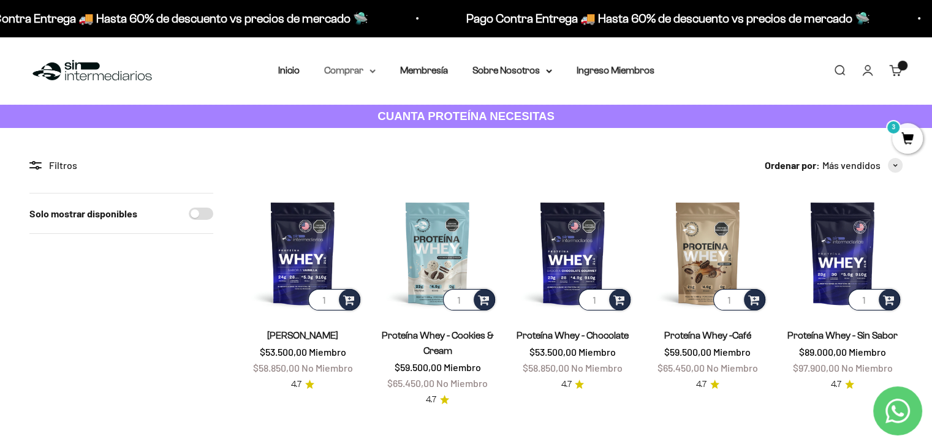
click at [370, 71] on icon at bounding box center [373, 71] width 6 height 4
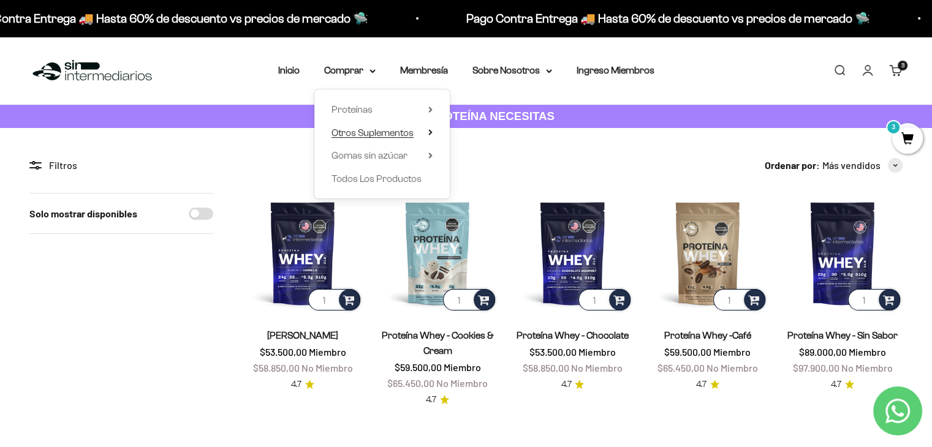
click at [410, 134] on span "Otros Suplementos" at bounding box center [373, 133] width 82 height 10
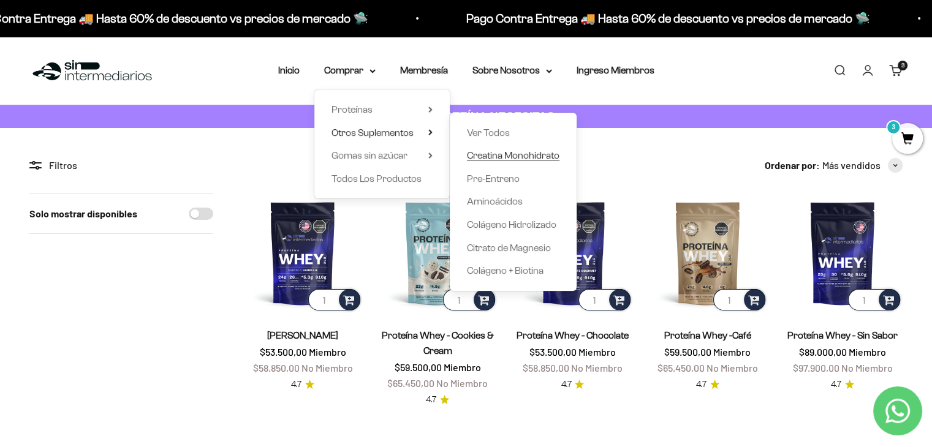
click at [478, 156] on span "Creatina Monohidrato" at bounding box center [513, 155] width 93 height 10
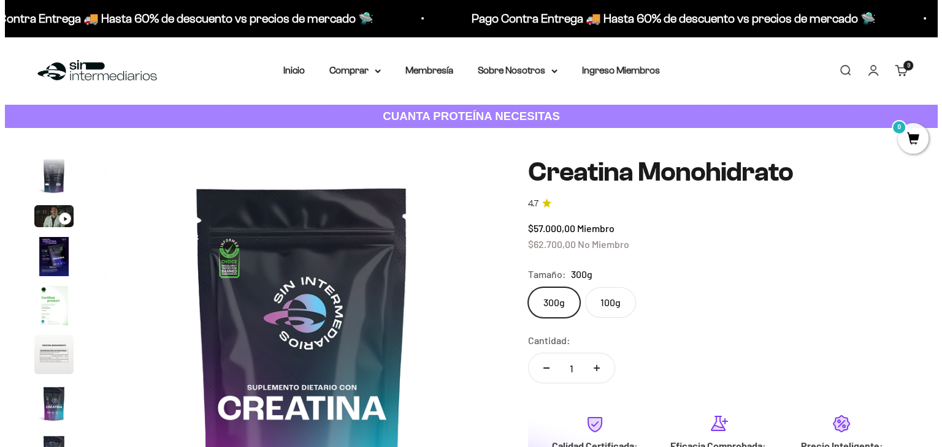
scroll to position [0, 3281]
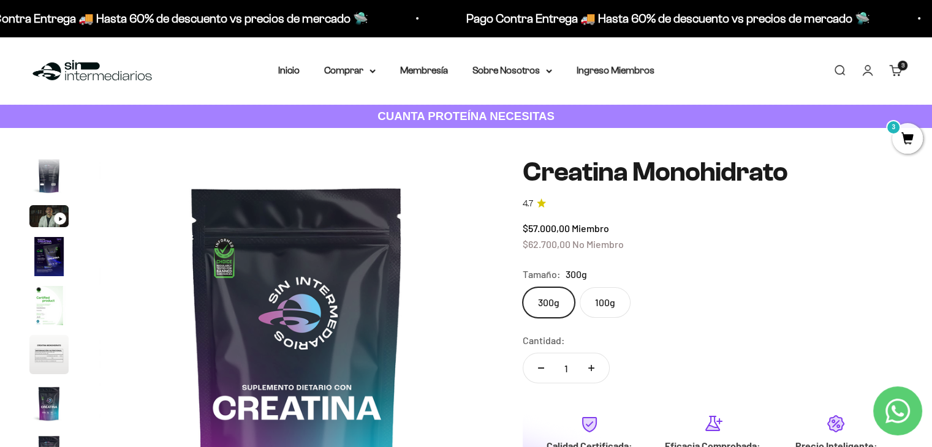
click at [902, 67] on span "3" at bounding box center [903, 66] width 3 height 6
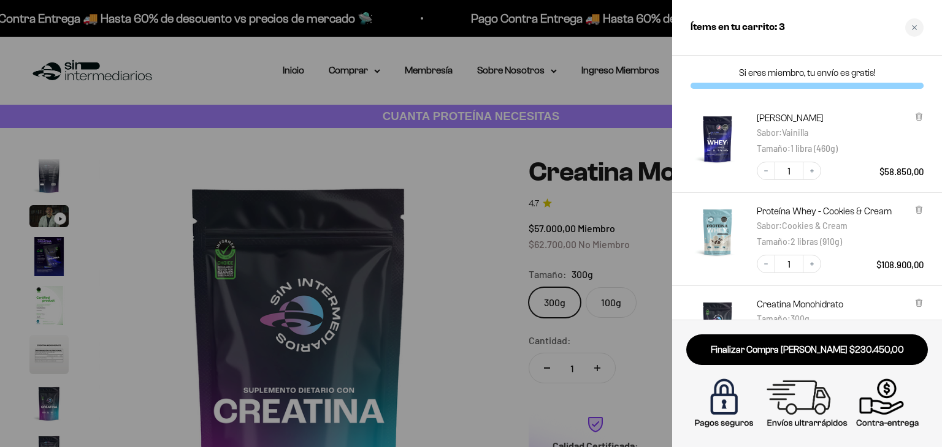
scroll to position [61, 0]
